Goal: Task Accomplishment & Management: Use online tool/utility

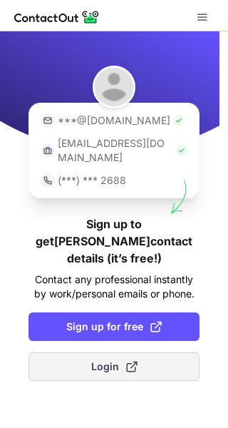
click at [108, 359] on span "Login" at bounding box center [114, 366] width 46 height 14
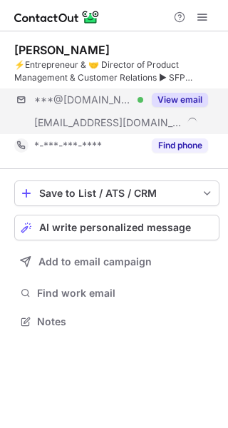
scroll to position [312, 228]
